Goal: Task Accomplishment & Management: Complete application form

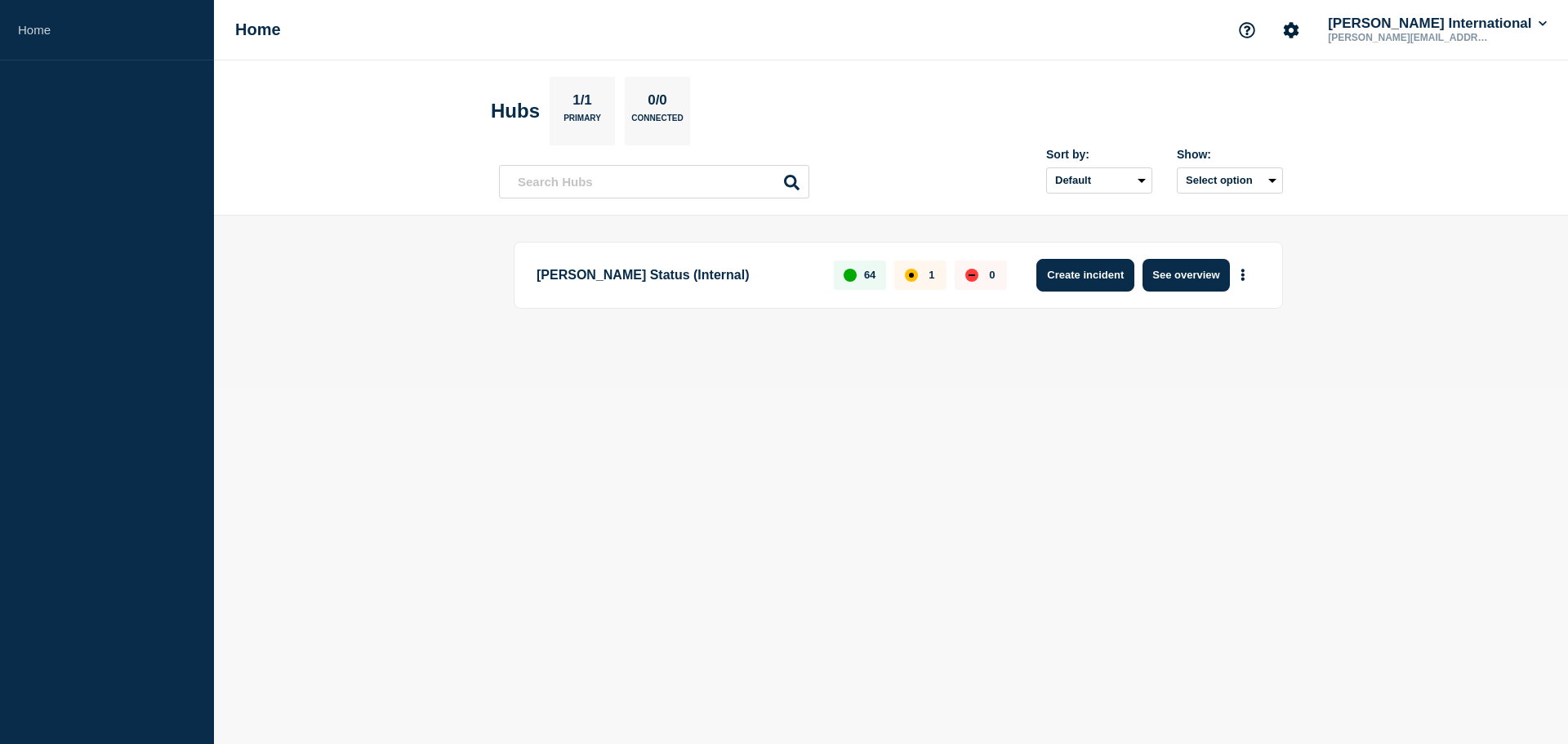
click at [1100, 270] on button "Create incident" at bounding box center [1085, 275] width 98 height 33
click at [1244, 275] on icon "More actions" at bounding box center [1242, 275] width 3 height 12
click at [1245, 320] on button "Create maintenance" at bounding box center [1236, 324] width 110 height 14
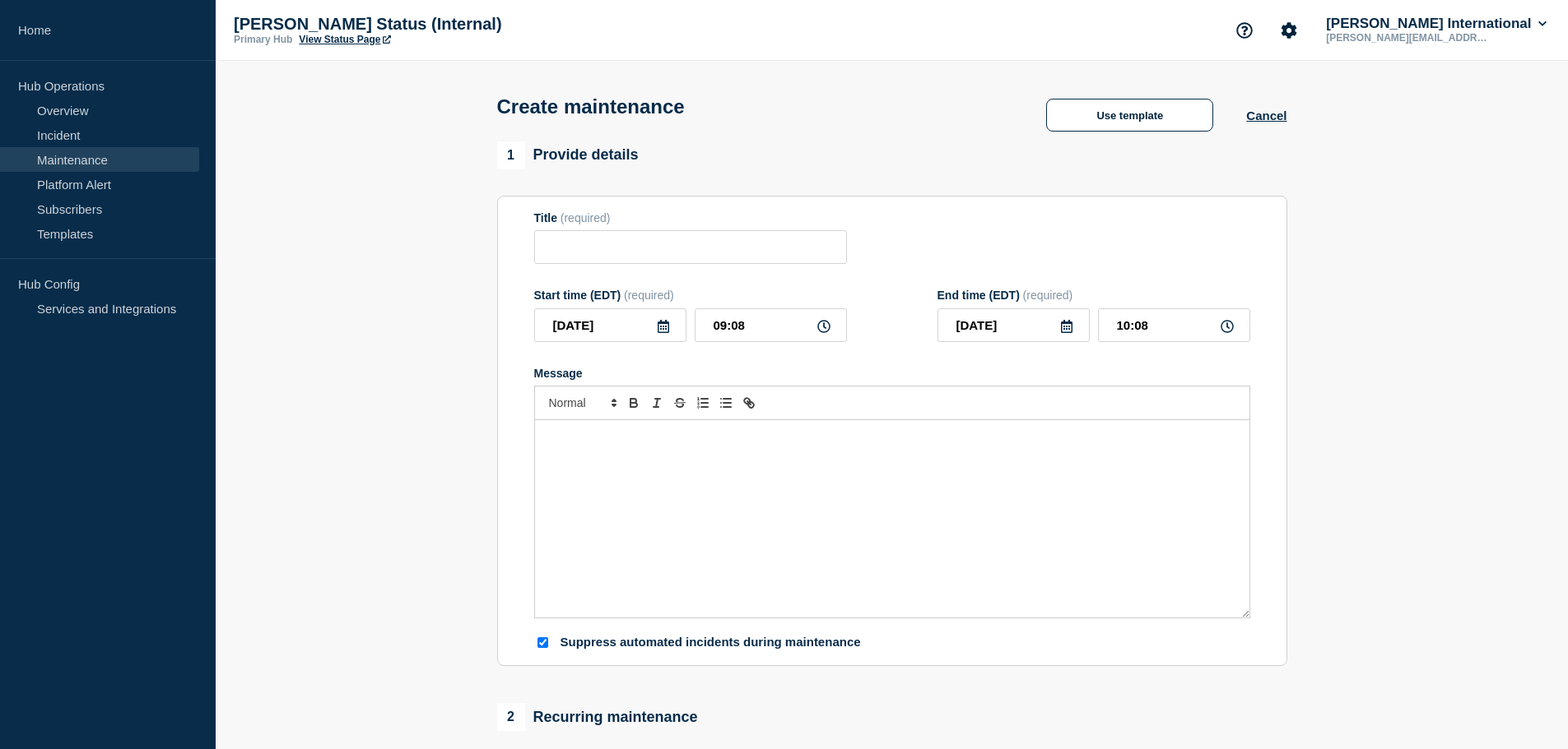
checkbox input "true"
click at [628, 252] on input "Title" at bounding box center [691, 247] width 313 height 34
paste input "CARM Scheduled Maintenance"
type input "CARM Scheduled Maintenance"
click at [982, 457] on div "Message" at bounding box center [892, 519] width 714 height 197
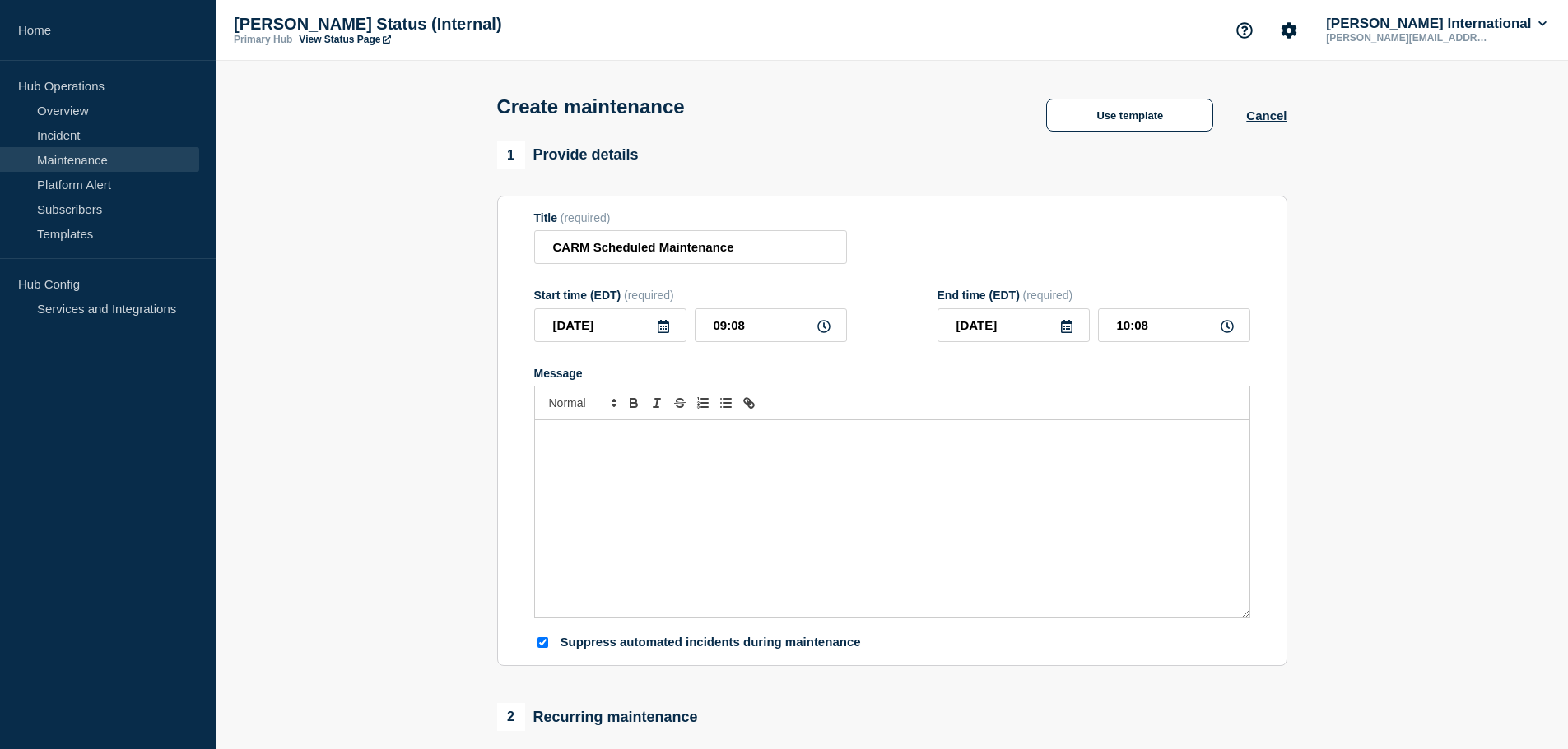
scroll to position [98, 0]
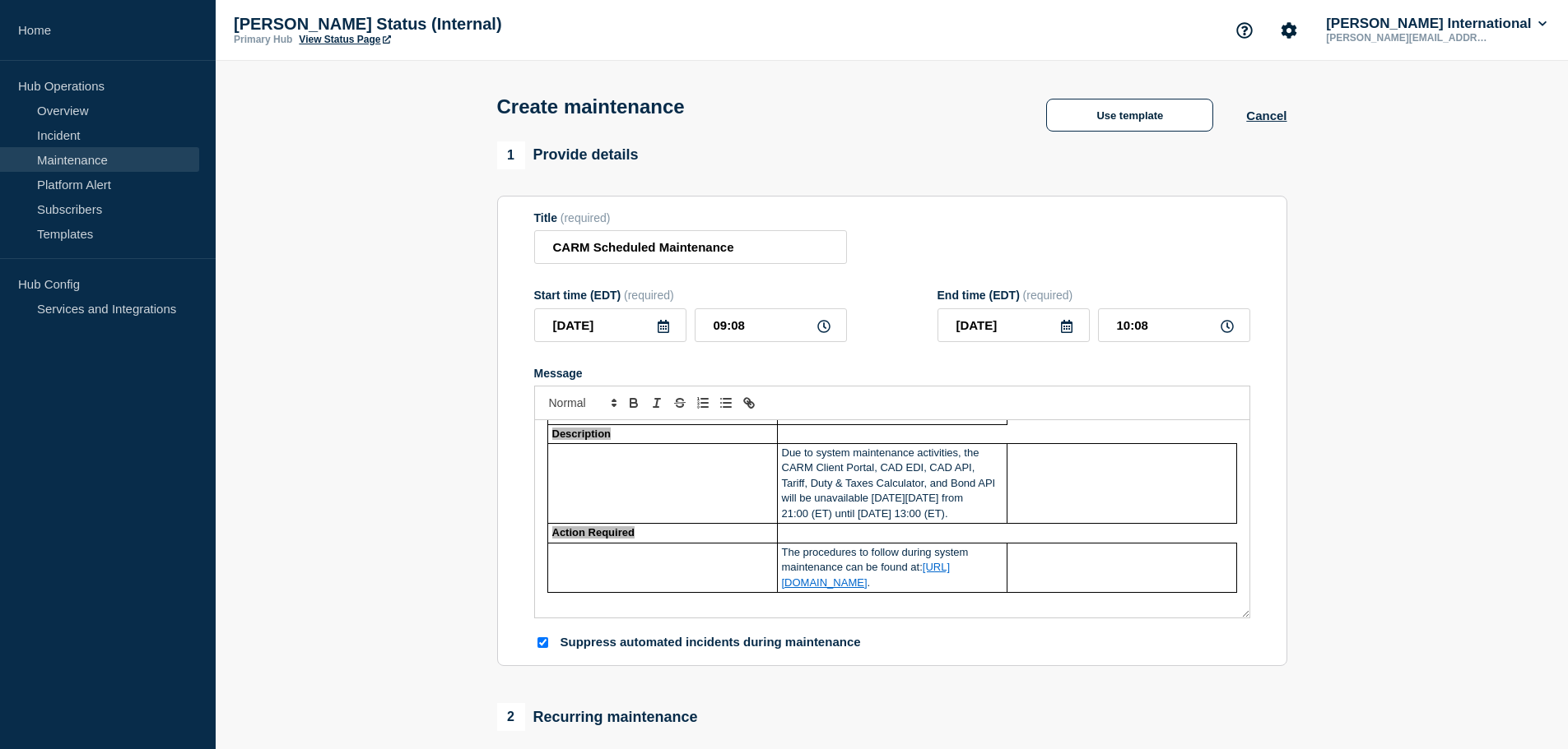
click at [660, 333] on icon at bounding box center [663, 327] width 11 height 13
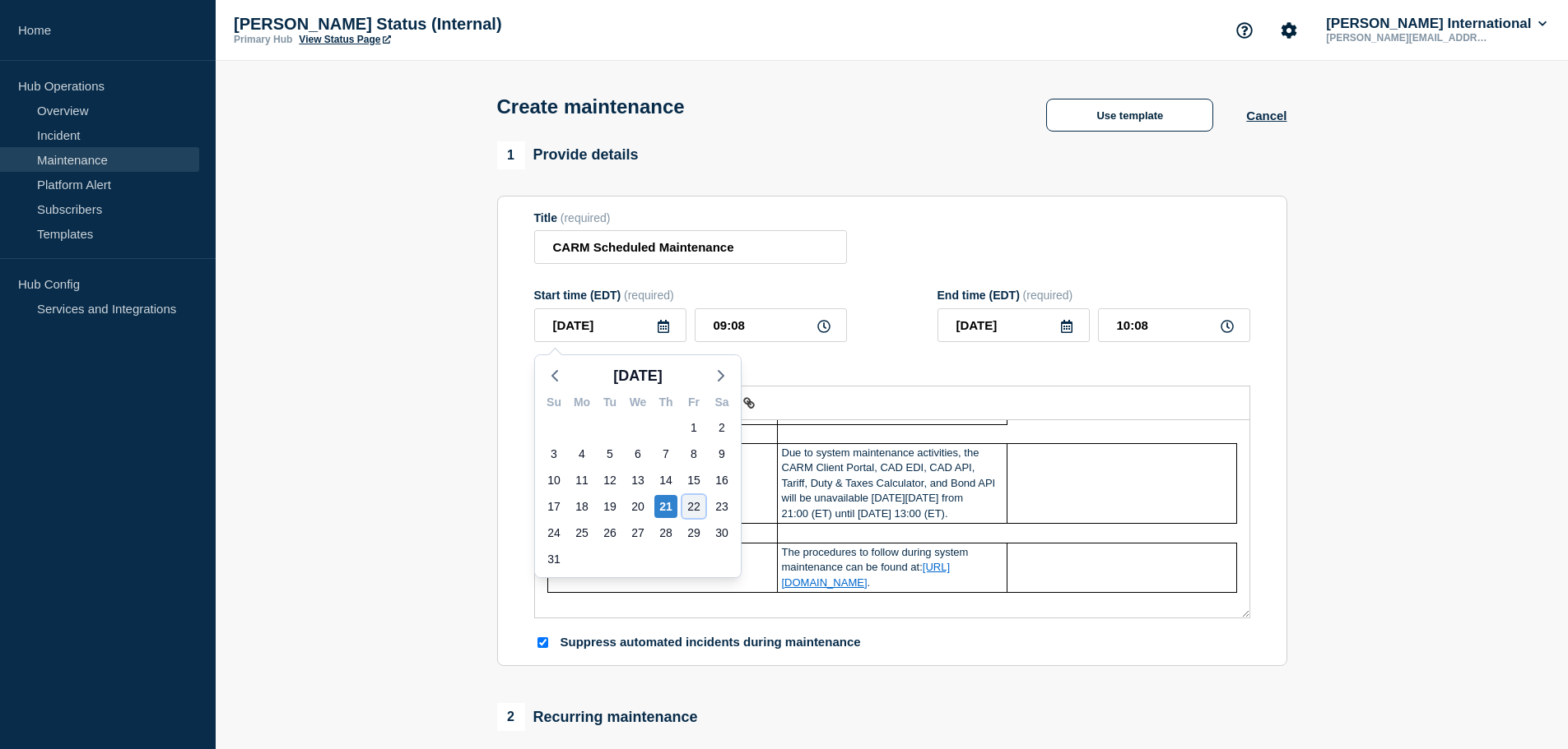
click at [690, 503] on div "22" at bounding box center [694, 507] width 23 height 23
type input "[DATE]"
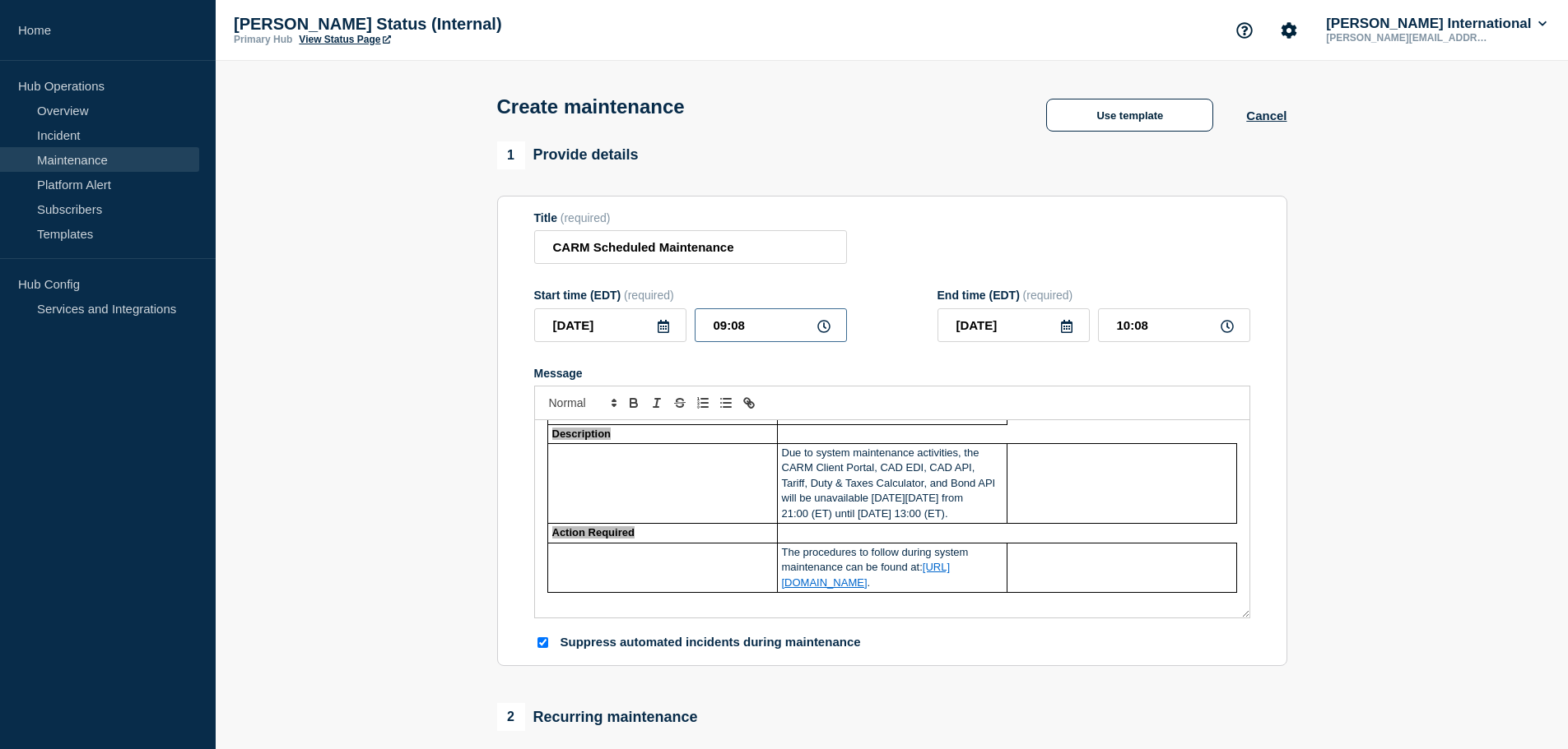
drag, startPoint x: 726, startPoint y: 327, endPoint x: 694, endPoint y: 329, distance: 32.1
click at [694, 329] on input "09:08" at bounding box center [770, 326] width 153 height 34
type input "21:08"
type input "22:08"
type input "21:00"
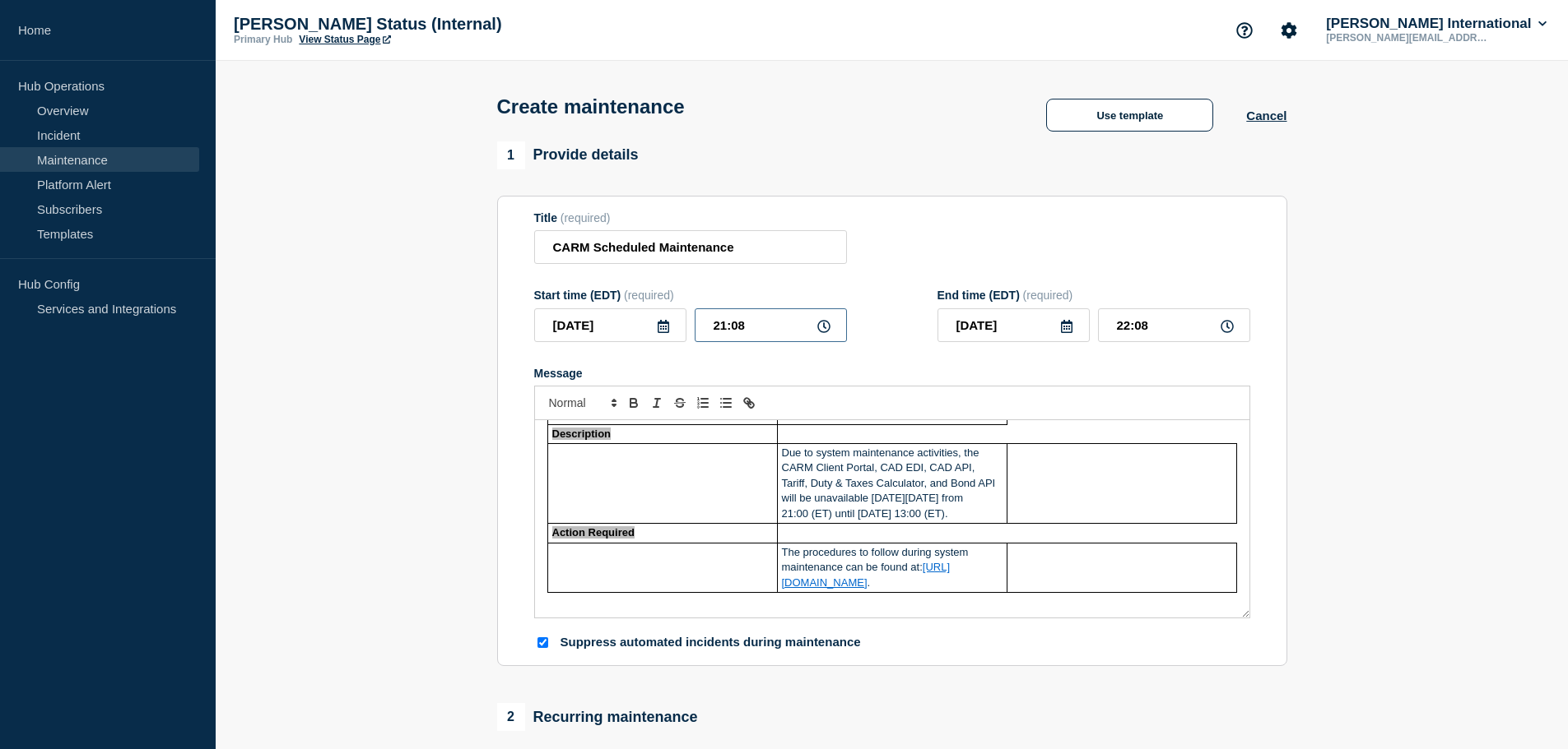
type input "22:00"
click at [1072, 332] on icon at bounding box center [1067, 327] width 11 height 13
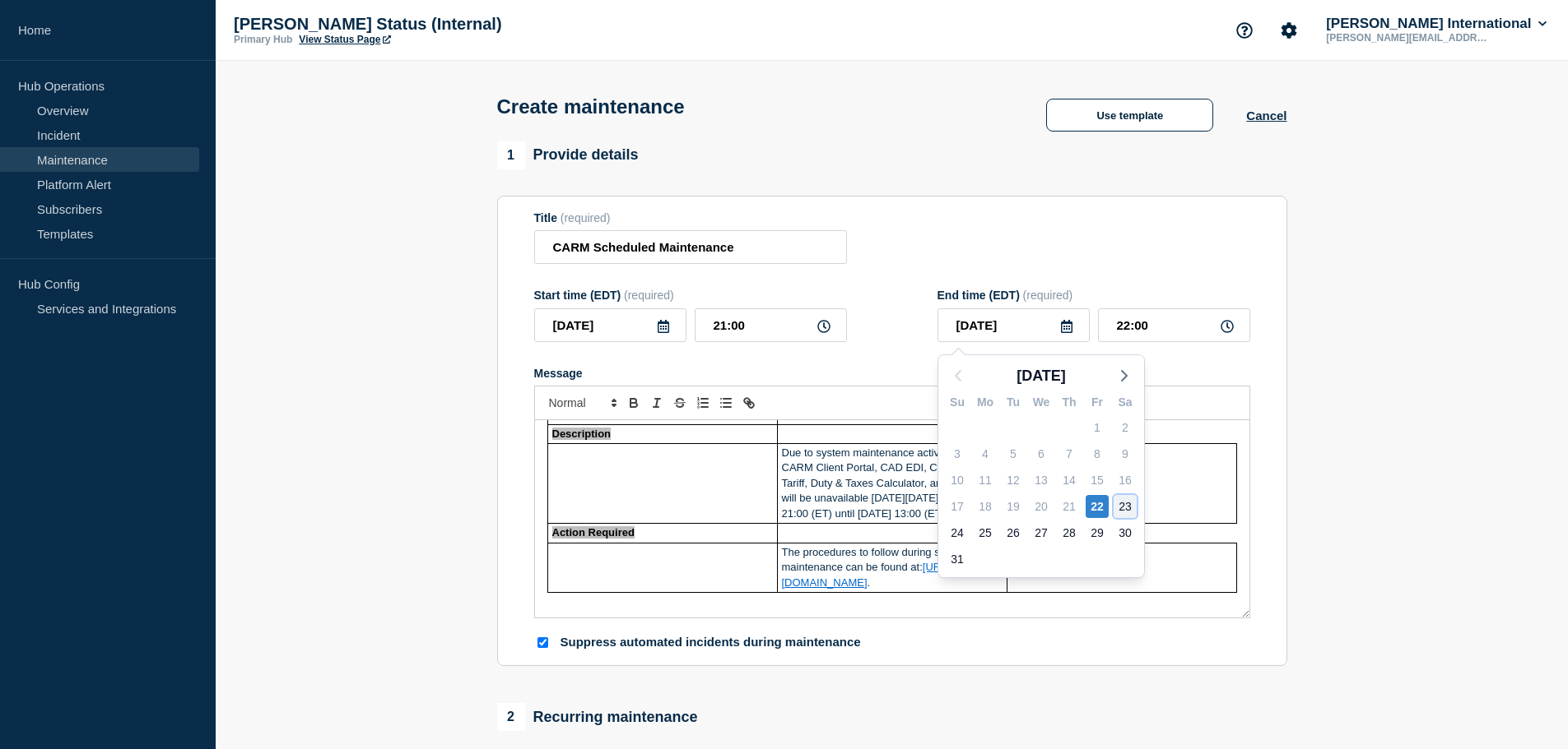
click at [1120, 503] on div "23" at bounding box center [1125, 507] width 23 height 23
type input "[DATE]"
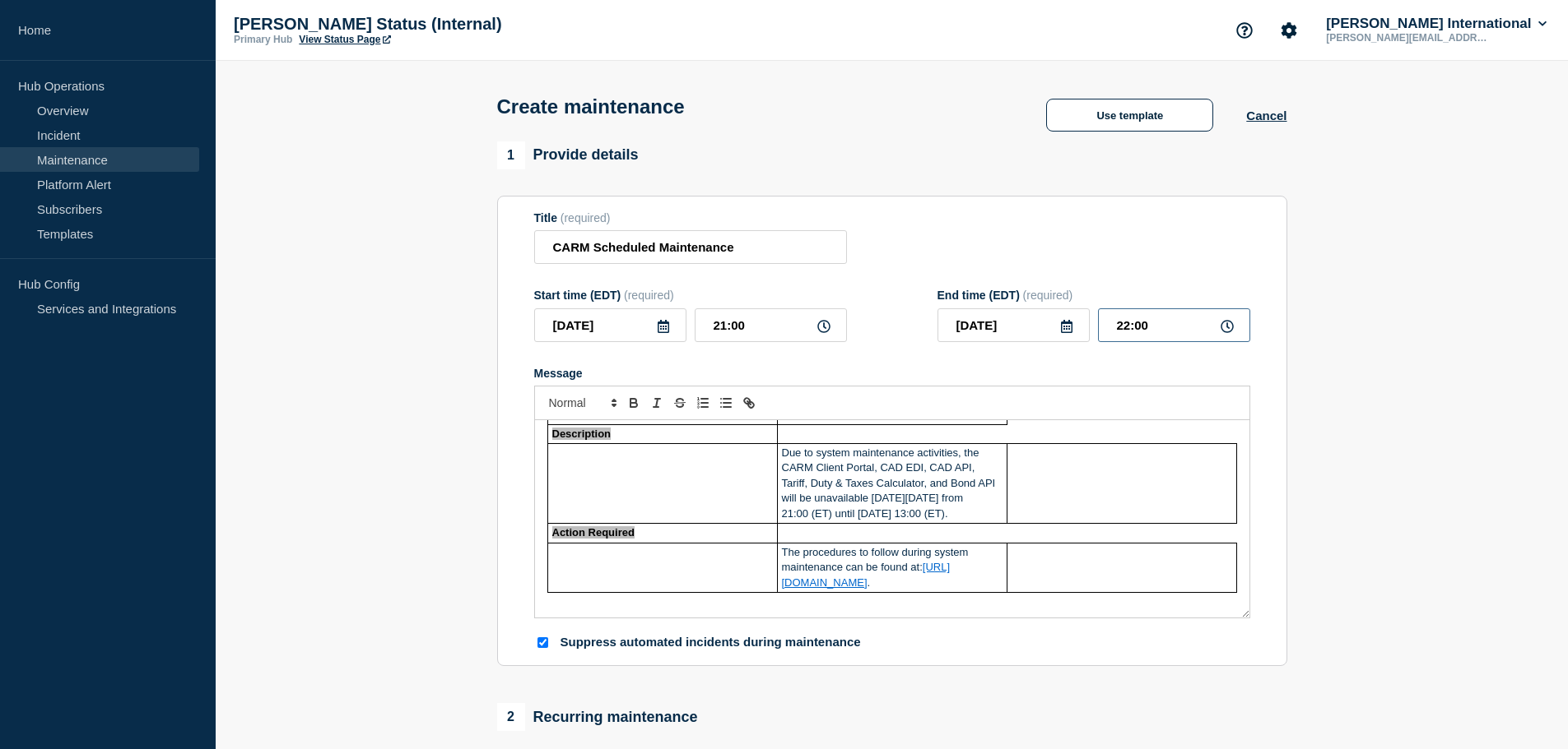
click at [1148, 326] on input "22:00" at bounding box center [1174, 326] width 153 height 34
drag, startPoint x: 1151, startPoint y: 325, endPoint x: 1107, endPoint y: 332, distance: 44.6
click at [1107, 332] on input "22:00" at bounding box center [1174, 326] width 153 height 34
type input "13:00"
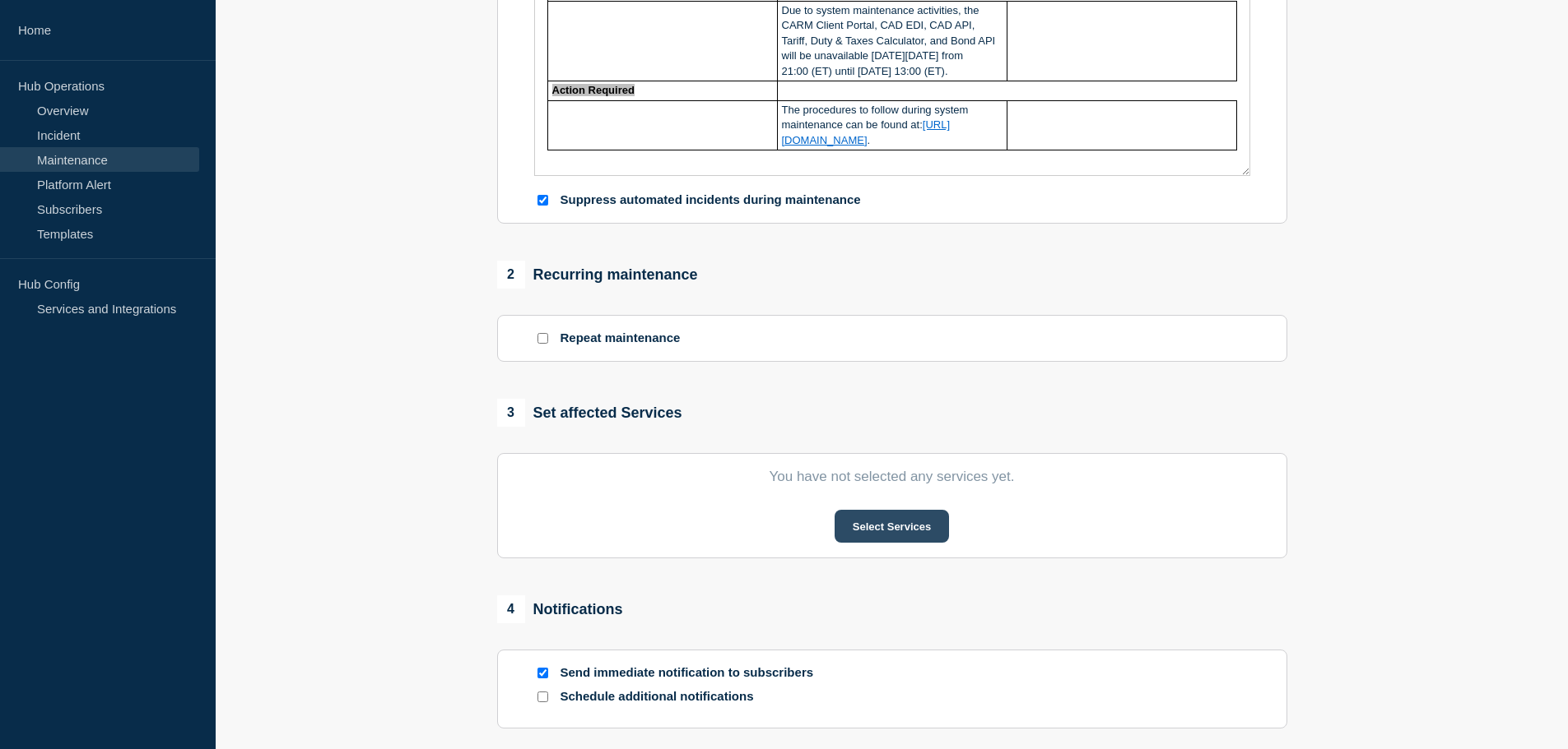
click at [870, 530] on button "Select Services" at bounding box center [892, 526] width 115 height 33
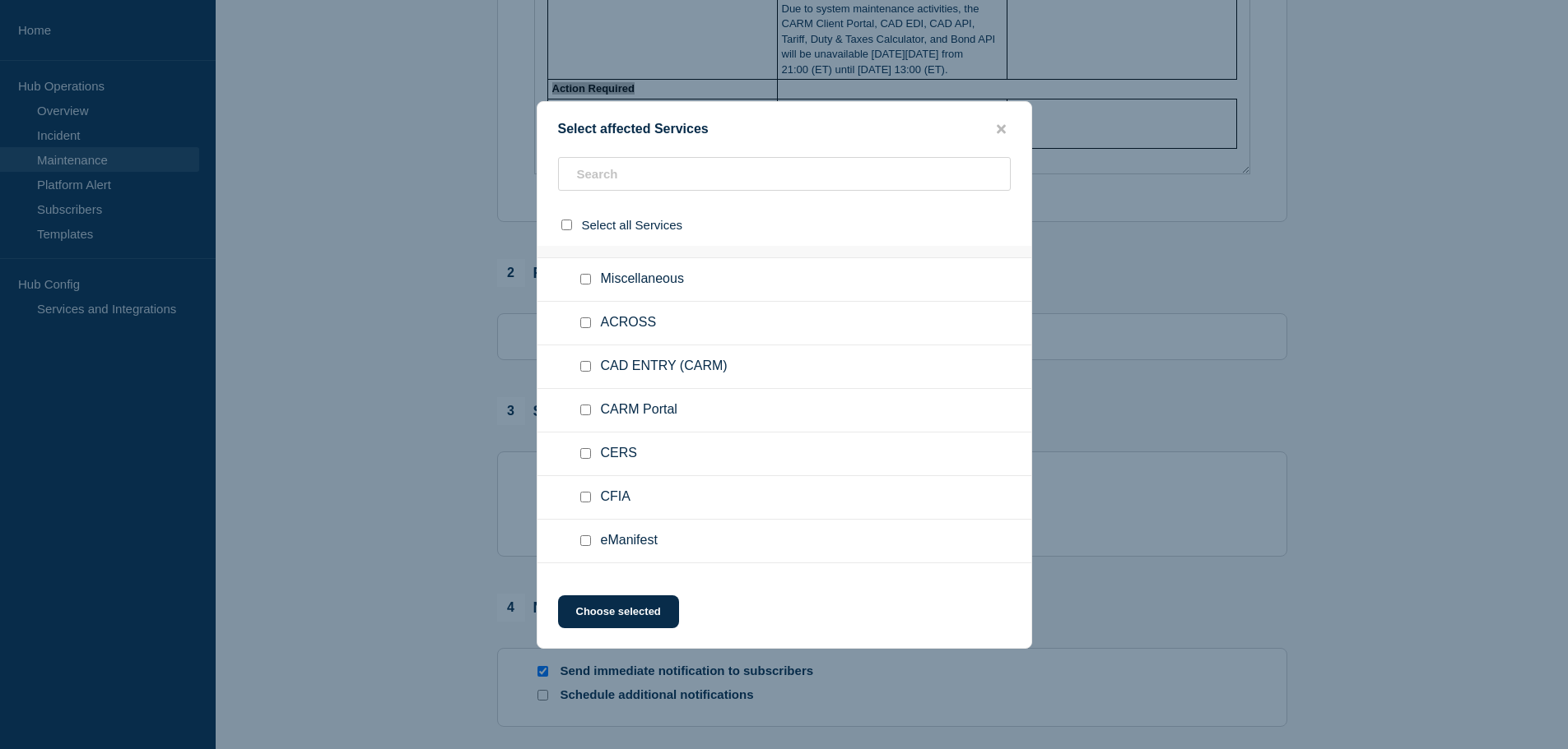
scroll to position [2472, 0]
click at [588, 416] on input "CARM Portal checkbox" at bounding box center [585, 417] width 10 height 10
checkbox input "true"
click at [593, 366] on div at bounding box center [588, 369] width 24 height 16
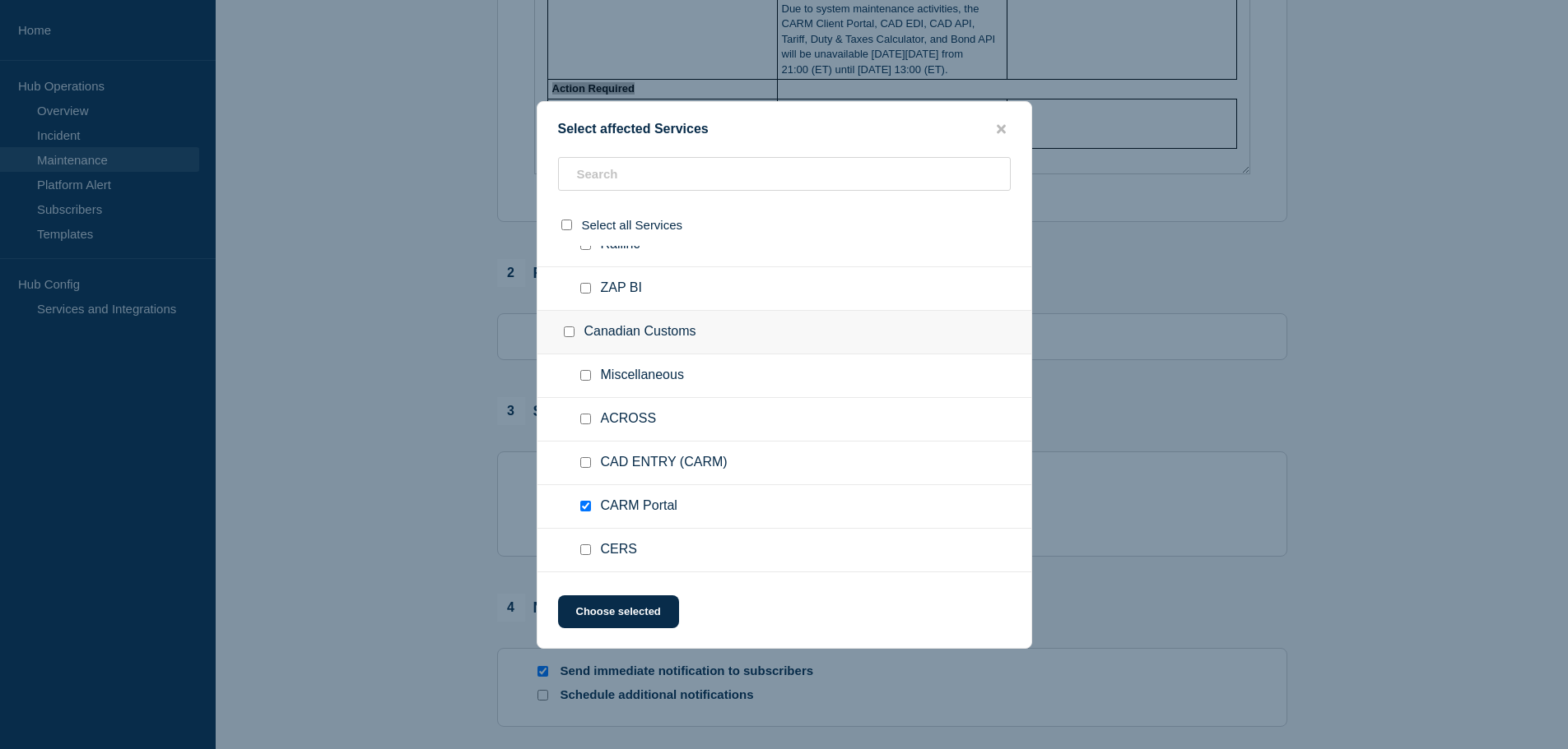
click at [580, 374] on input "Miscellaneous checkbox" at bounding box center [585, 375] width 10 height 10
checkbox input "true"
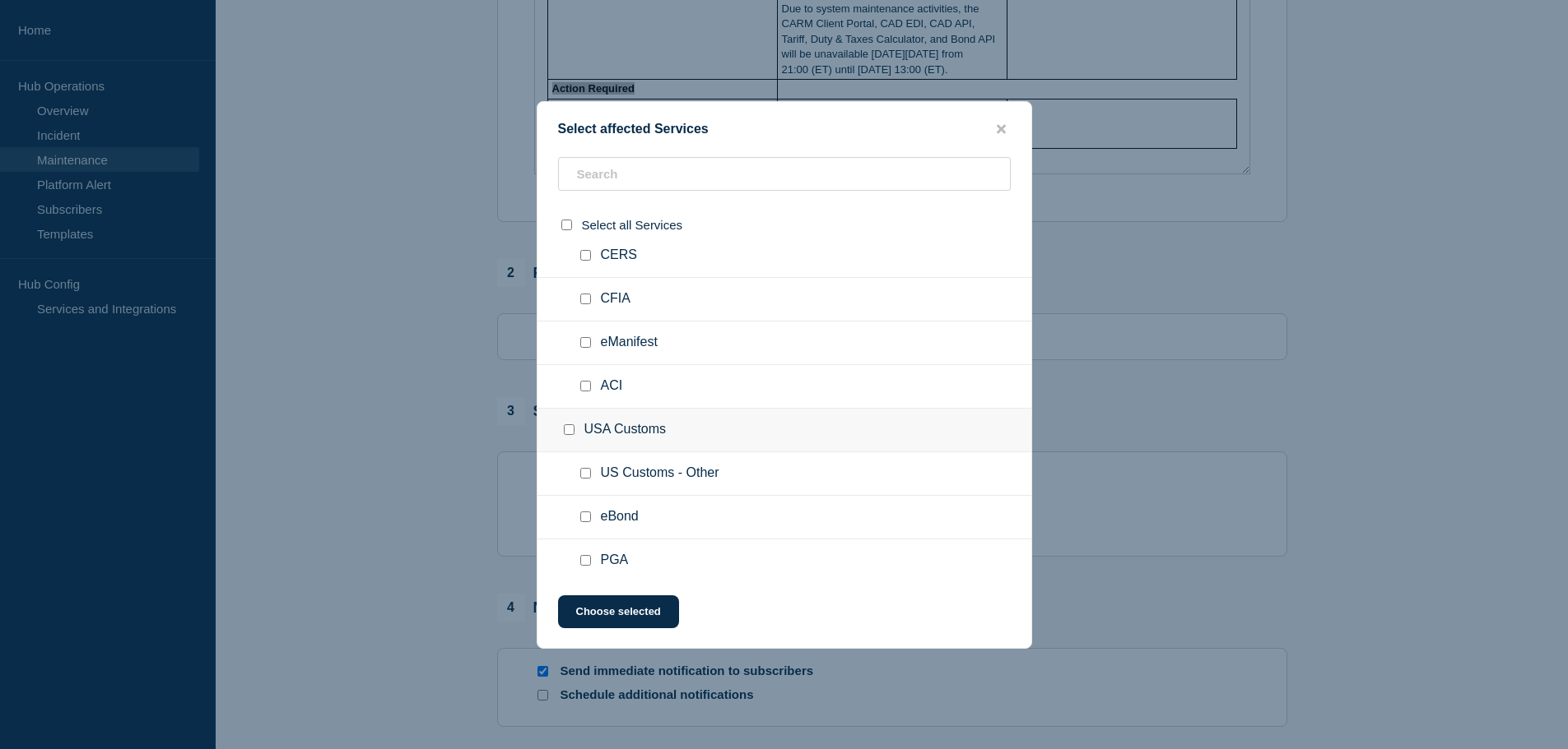
scroll to position [2670, 0]
click at [632, 605] on button "Choose selected" at bounding box center [619, 612] width 121 height 33
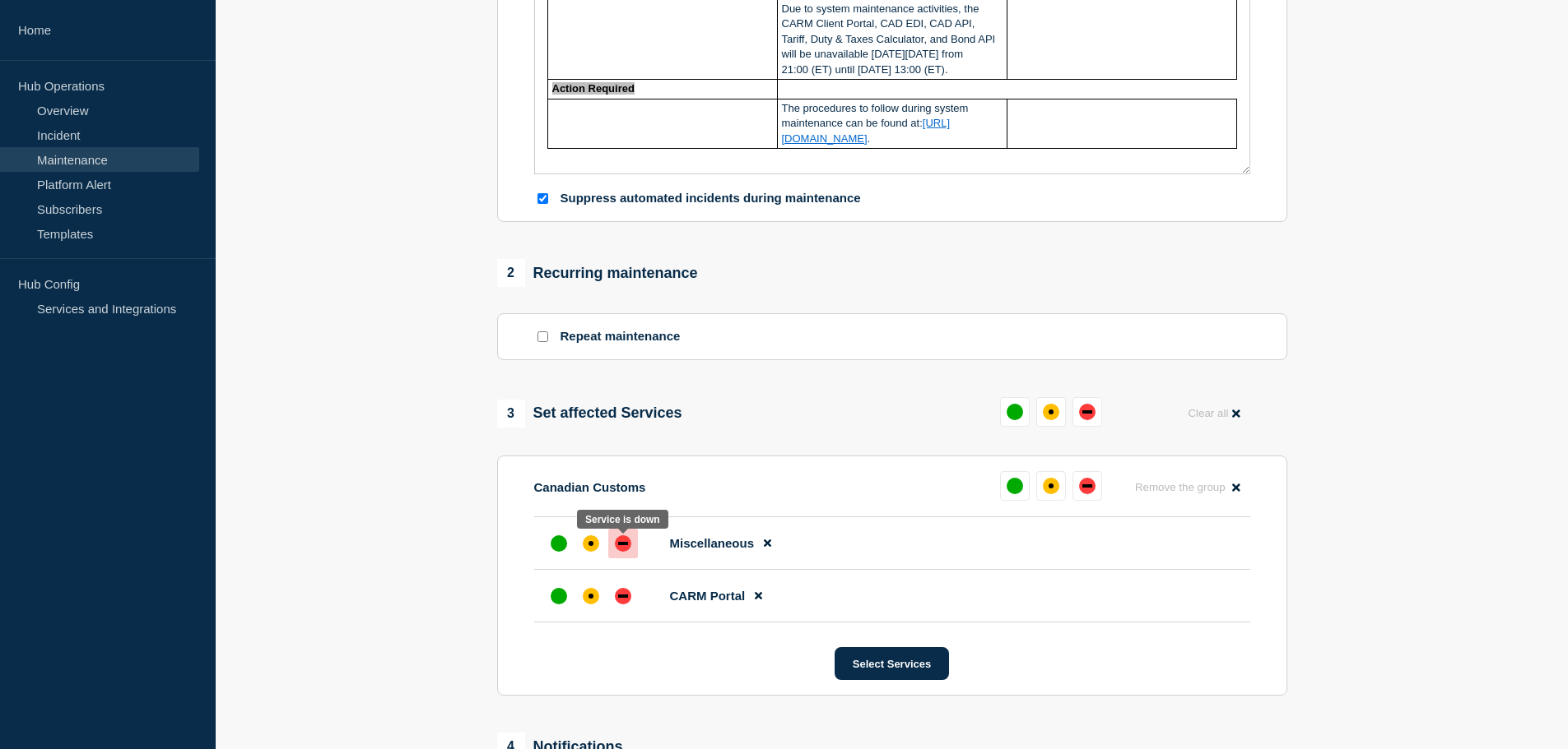
click at [628, 549] on div "down" at bounding box center [622, 543] width 16 height 16
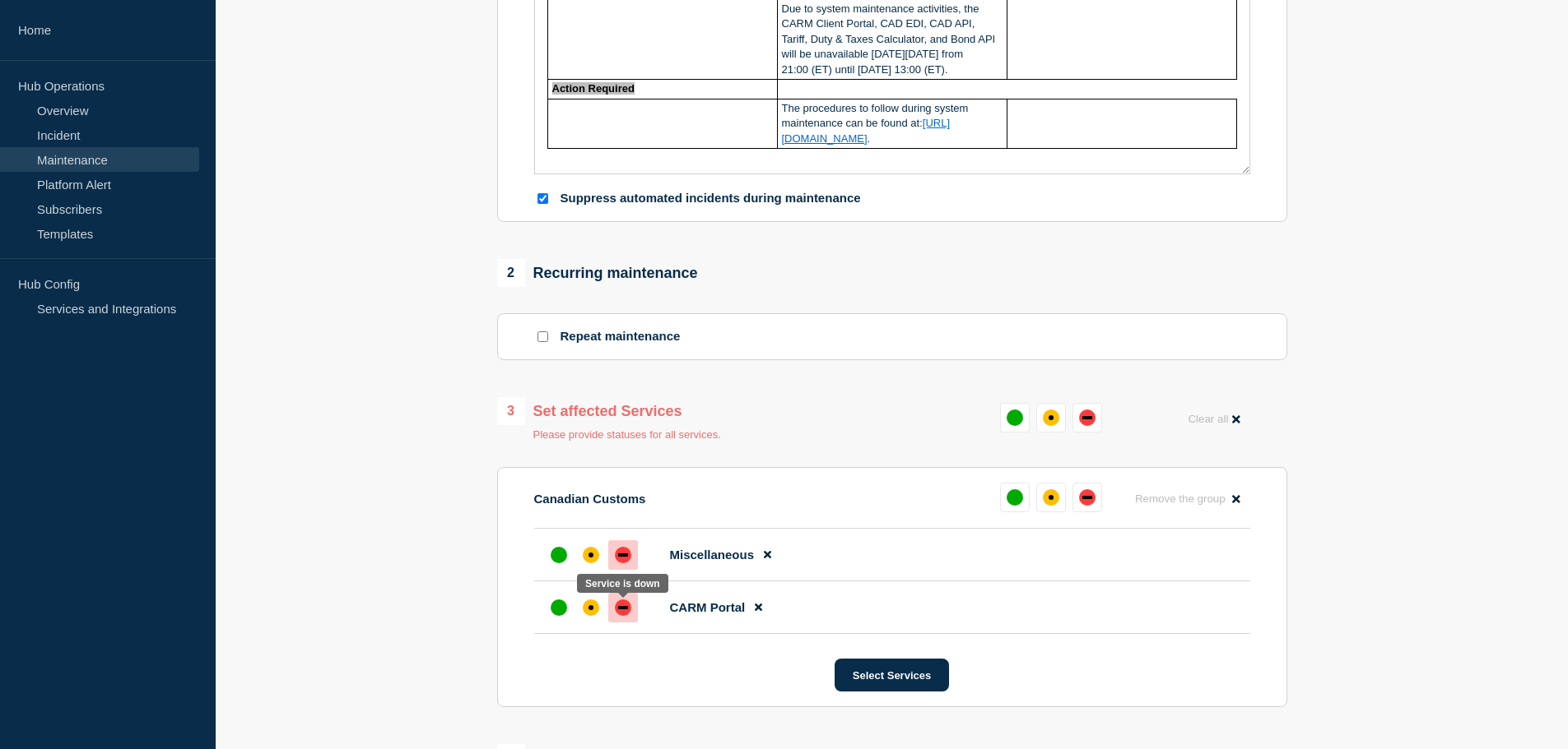
click at [628, 616] on div "down" at bounding box center [622, 607] width 16 height 16
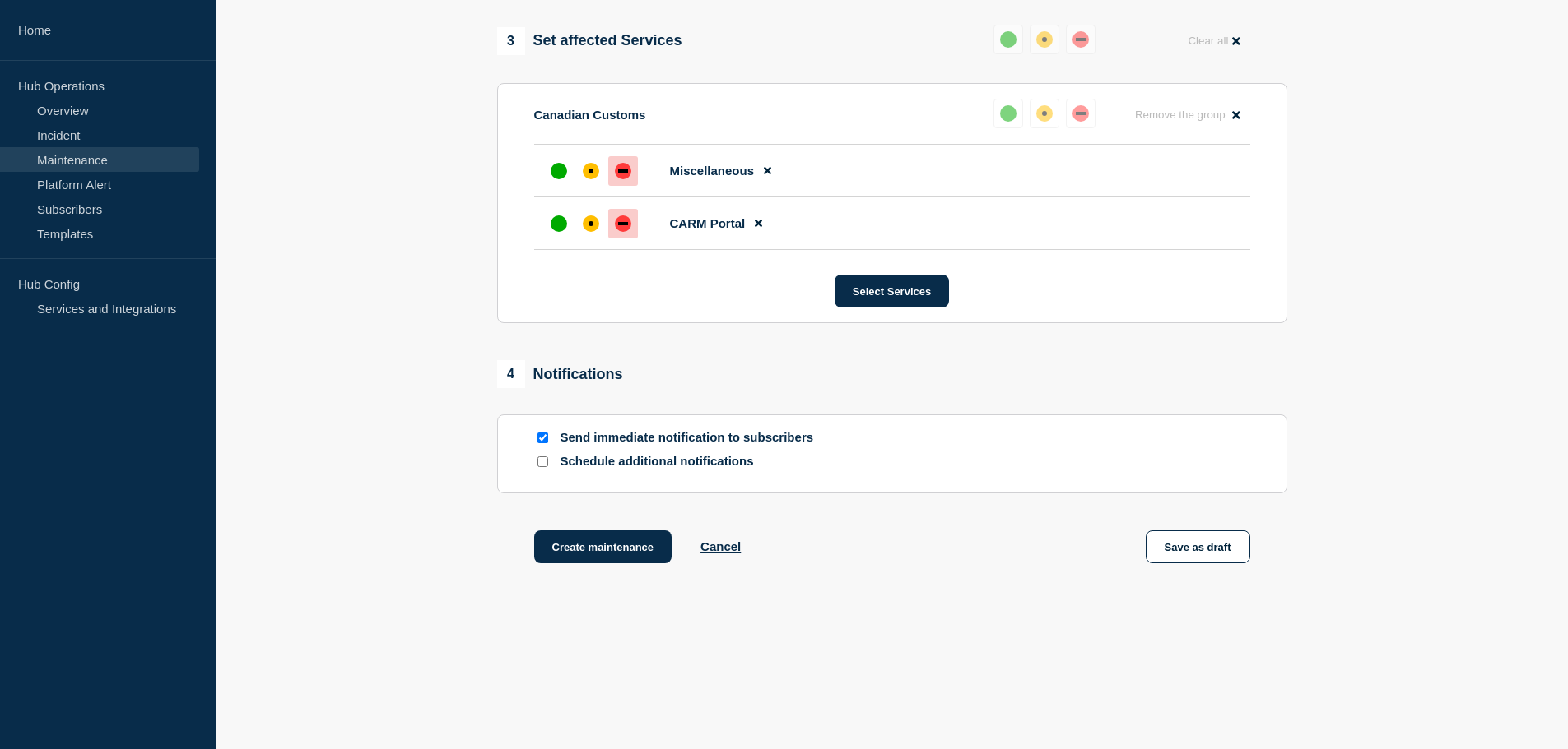
scroll to position [824, 0]
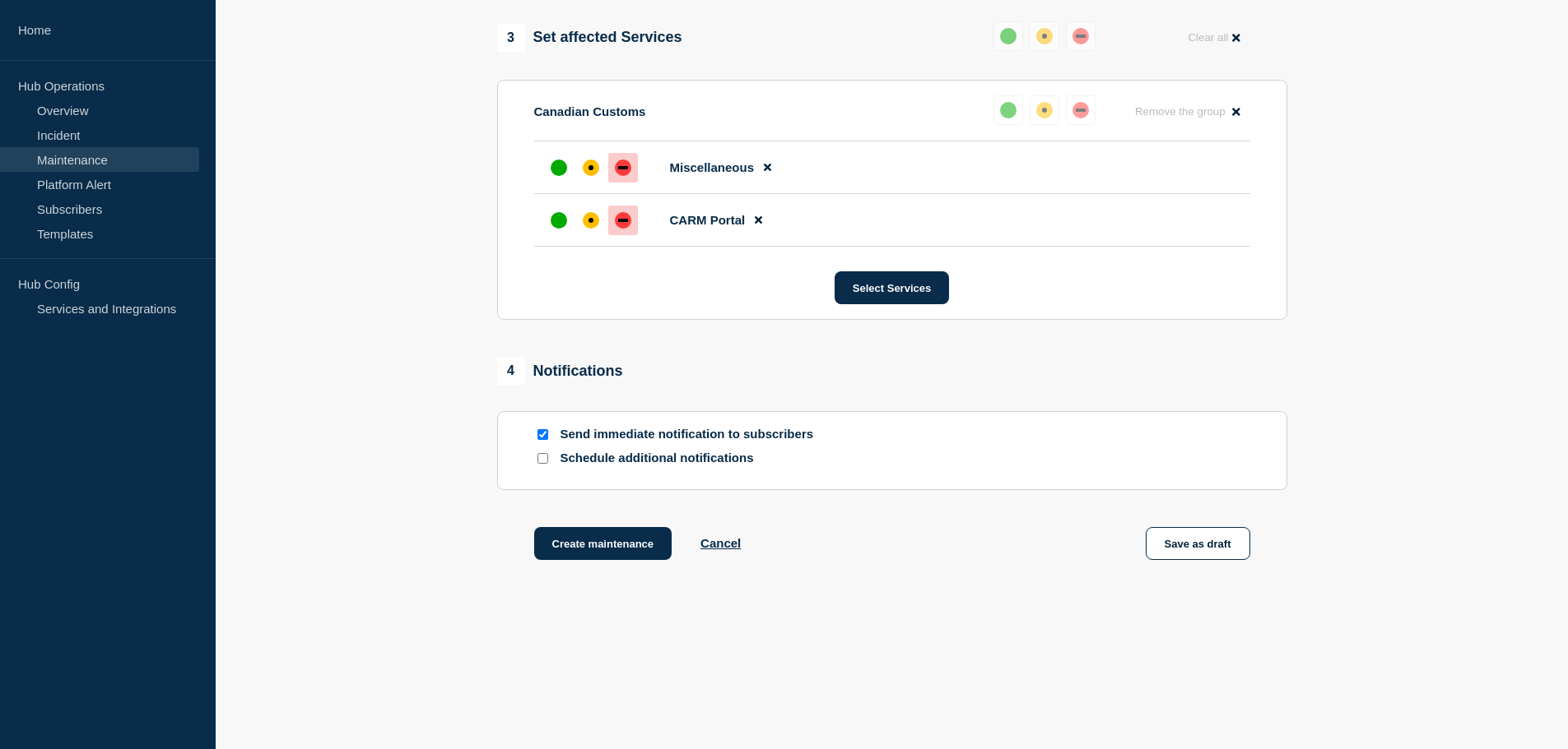
drag, startPoint x: 594, startPoint y: 543, endPoint x: 604, endPoint y: 462, distance: 81.6
click at [571, 455] on p "Schedule additional notifications" at bounding box center [693, 458] width 263 height 16
click at [544, 460] on input "Schedule additional notifications" at bounding box center [542, 458] width 10 height 10
checkbox input "true"
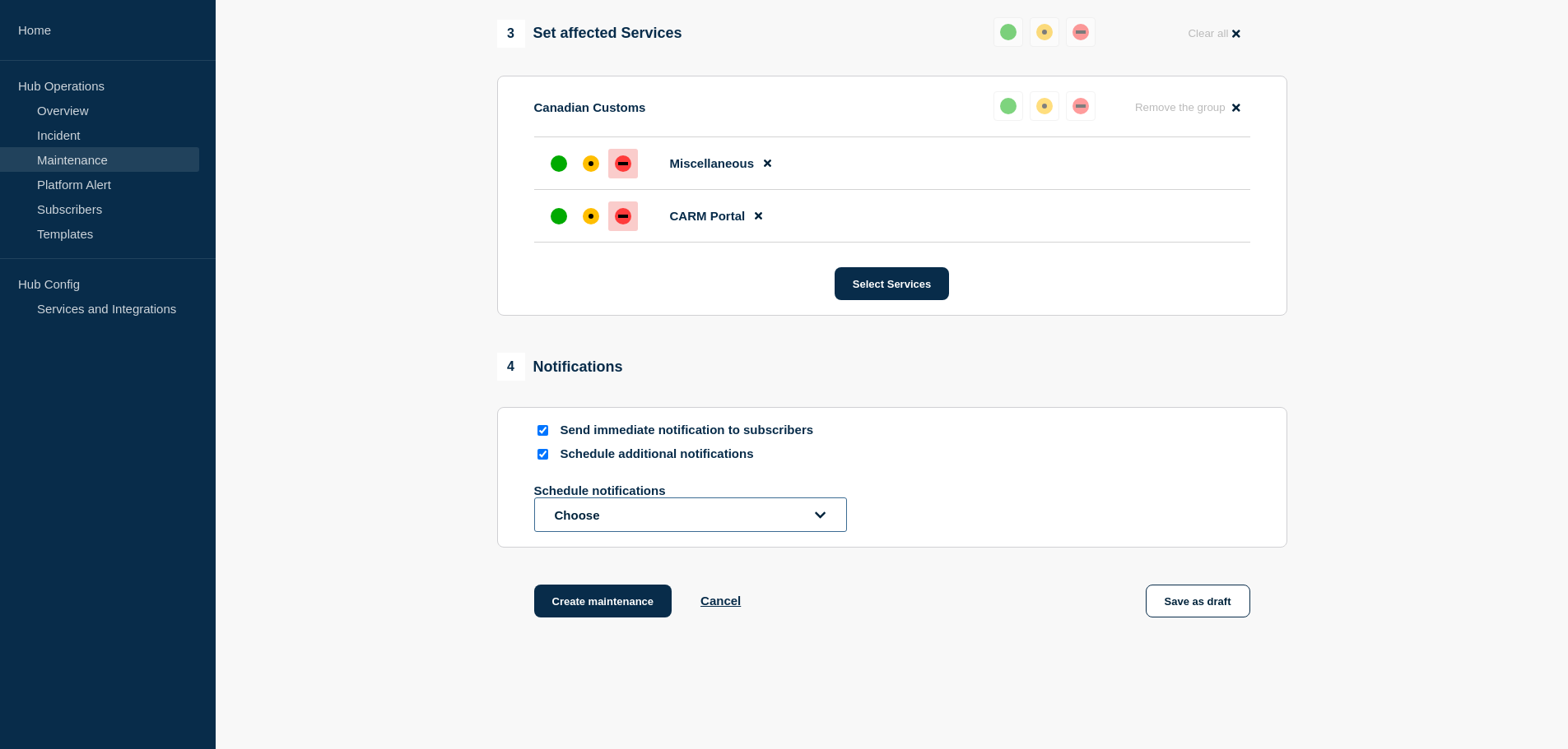
click at [616, 532] on button "Choose" at bounding box center [691, 514] width 313 height 34
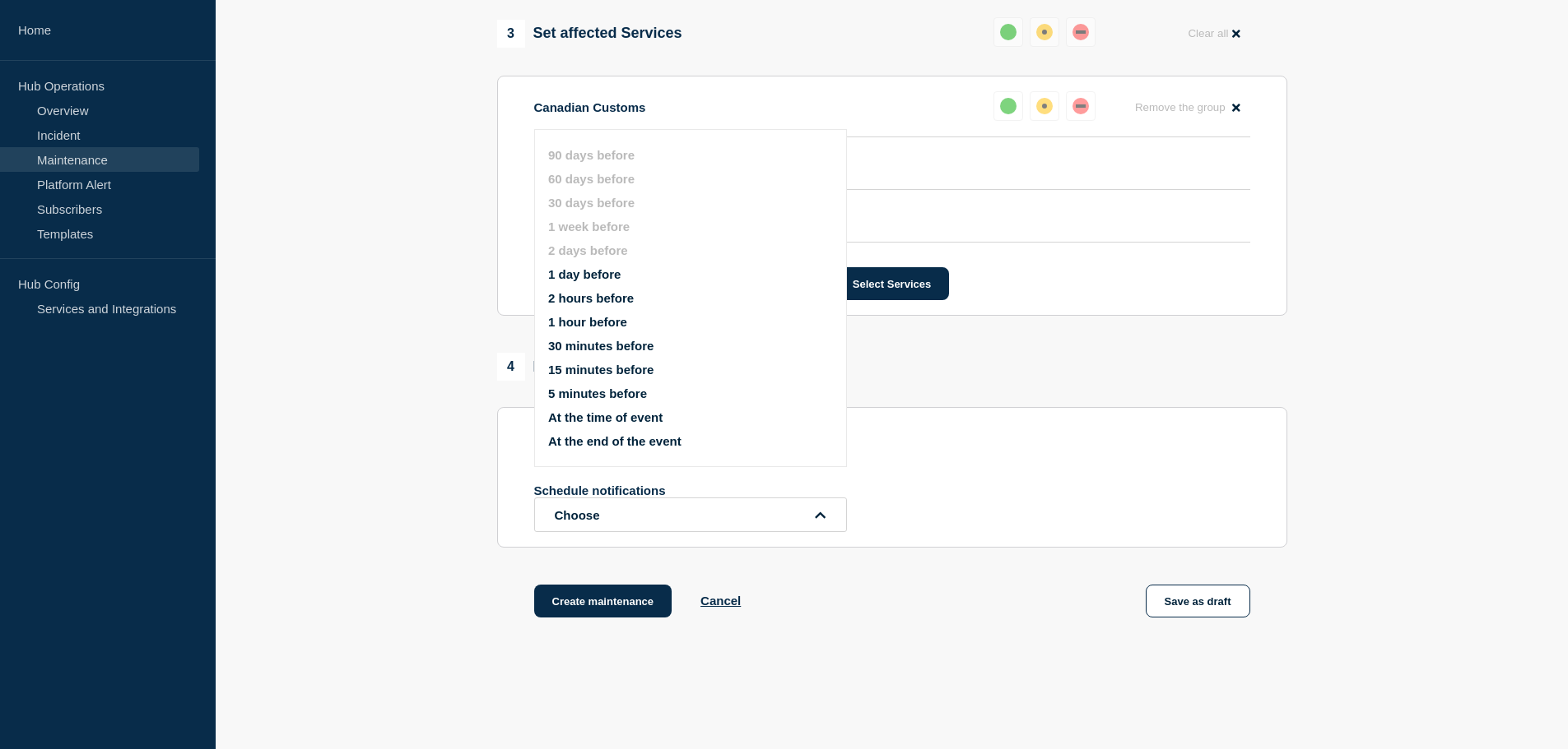
click at [592, 327] on button "1 hour before" at bounding box center [586, 322] width 79 height 14
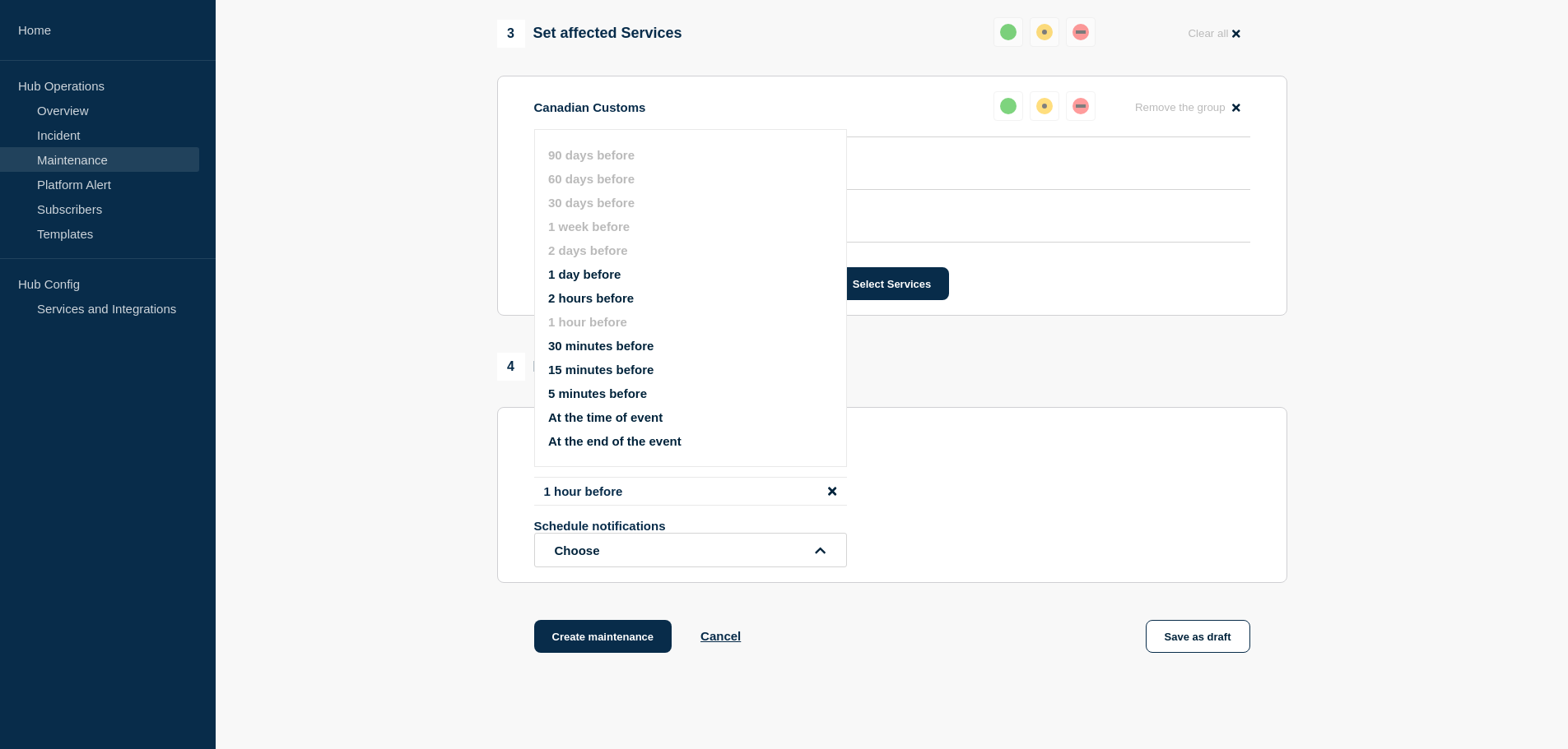
click at [592, 348] on button "30 minutes before" at bounding box center [600, 346] width 105 height 14
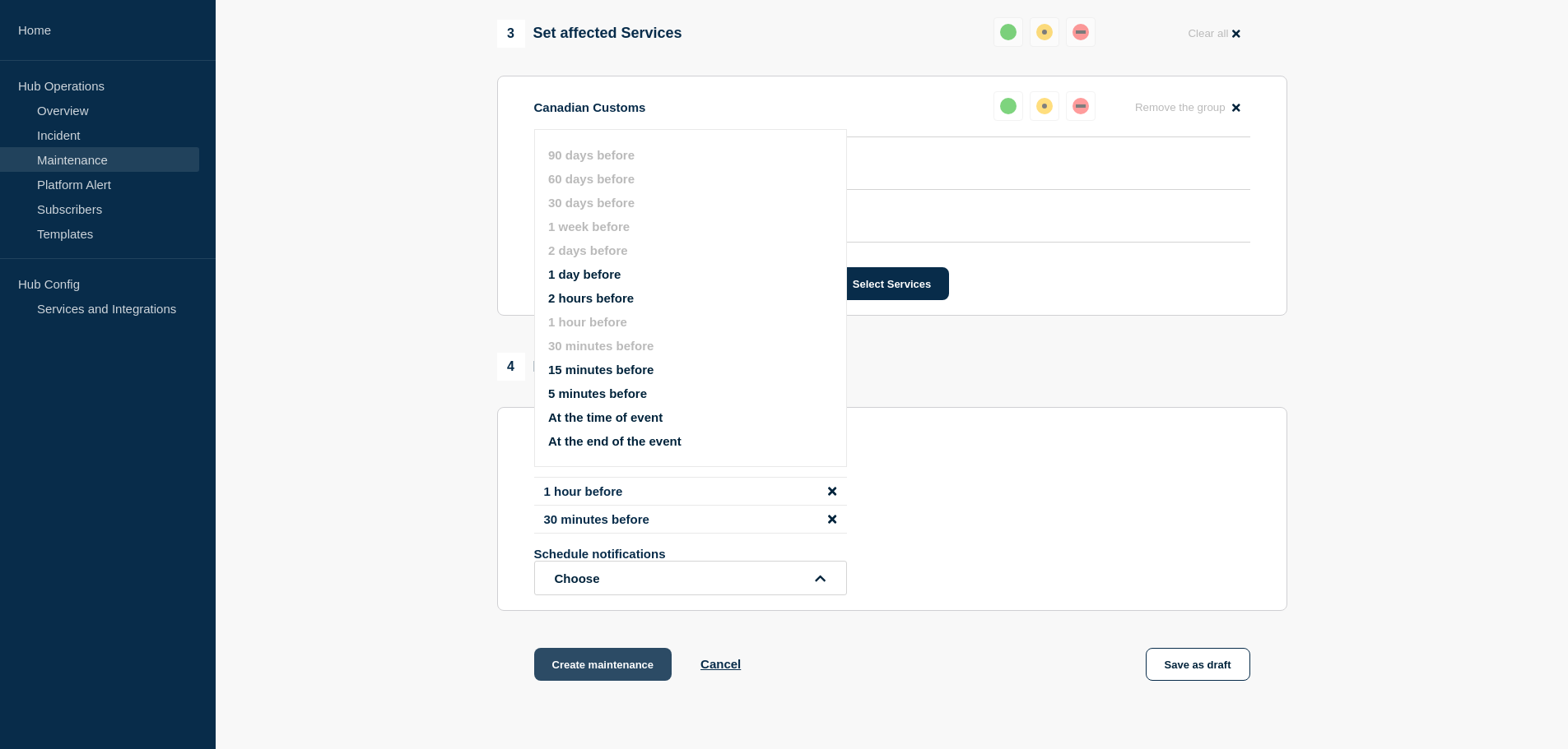
click at [578, 667] on button "Create maintenance" at bounding box center [604, 664] width 138 height 33
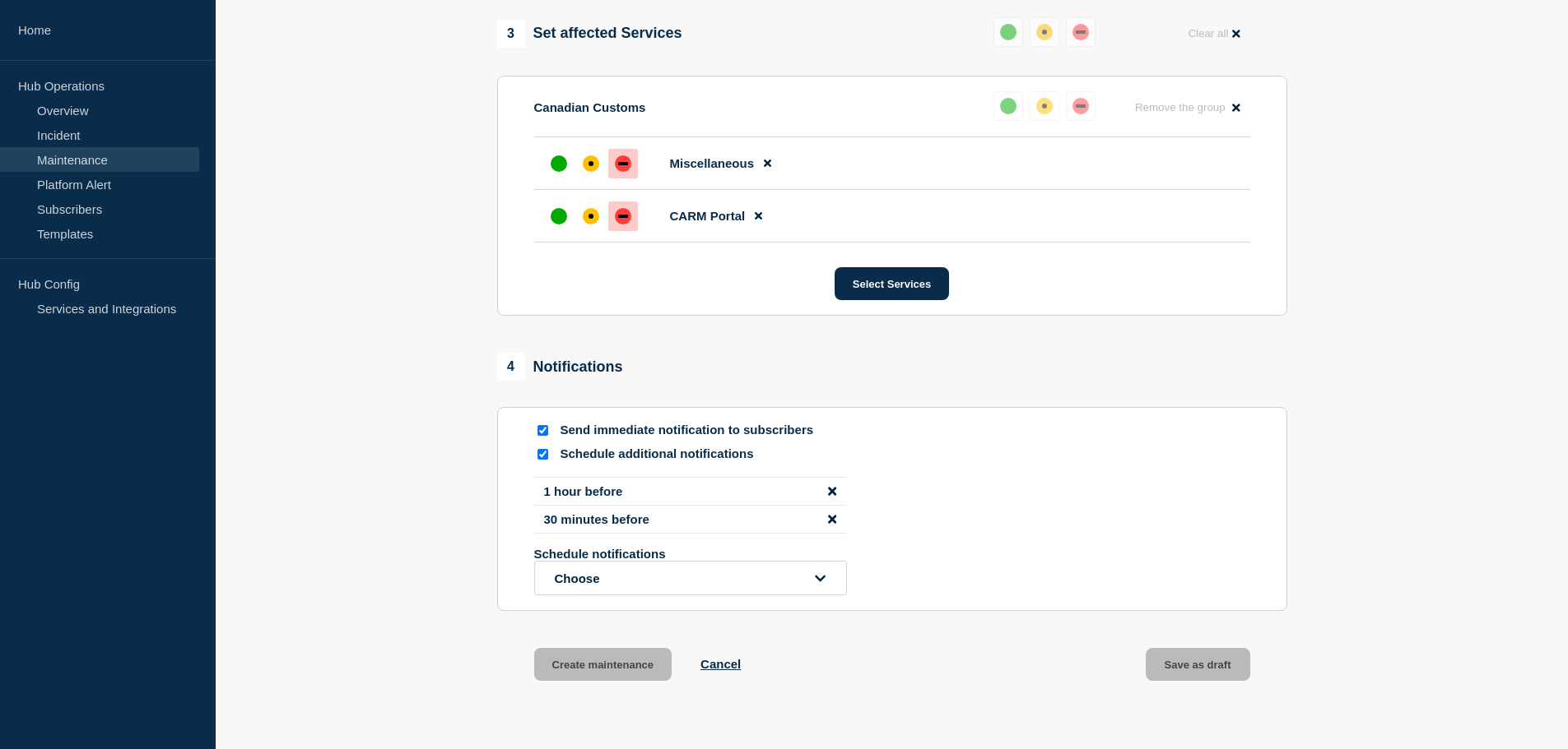
scroll to position [860, 0]
